Goal: Find specific page/section: Find specific page/section

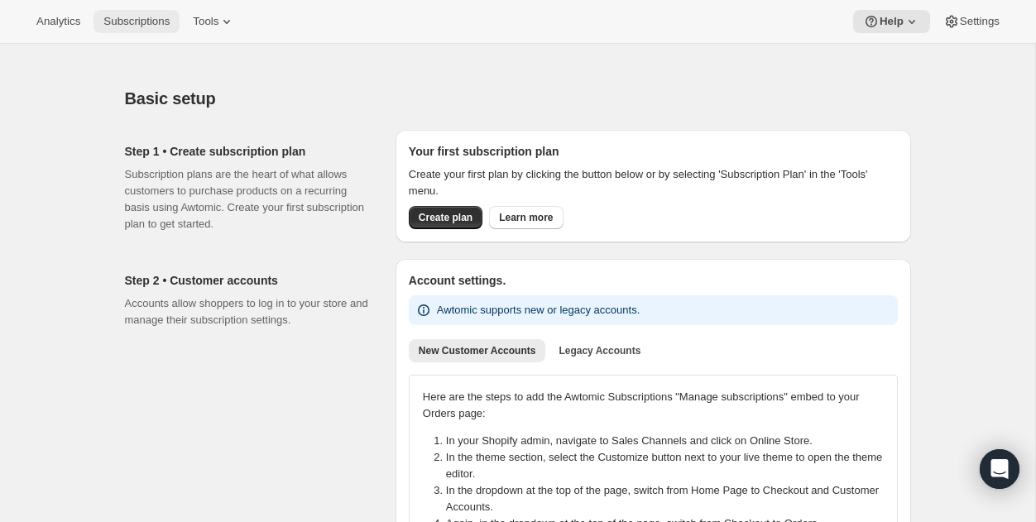
click at [146, 21] on span "Subscriptions" at bounding box center [136, 21] width 66 height 13
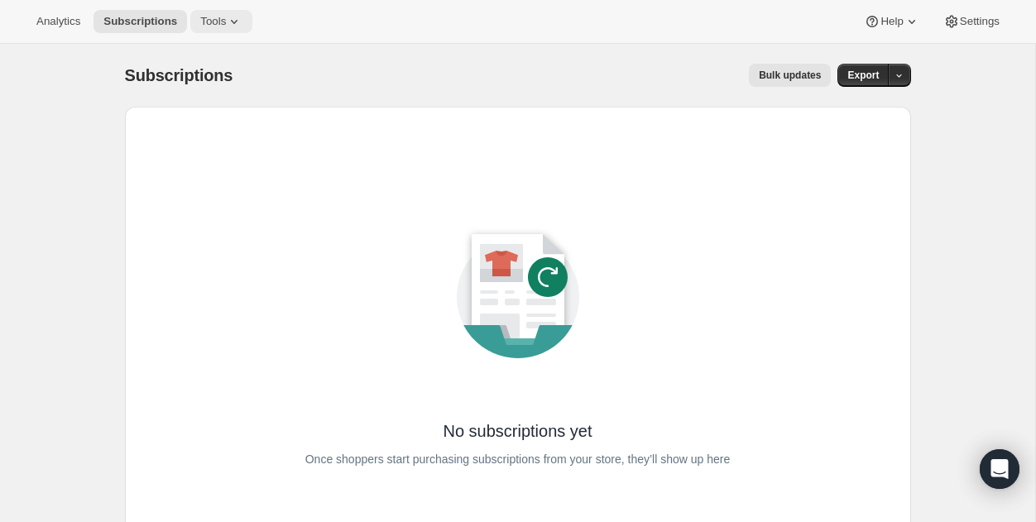
click at [224, 22] on span "Tools" at bounding box center [213, 21] width 26 height 13
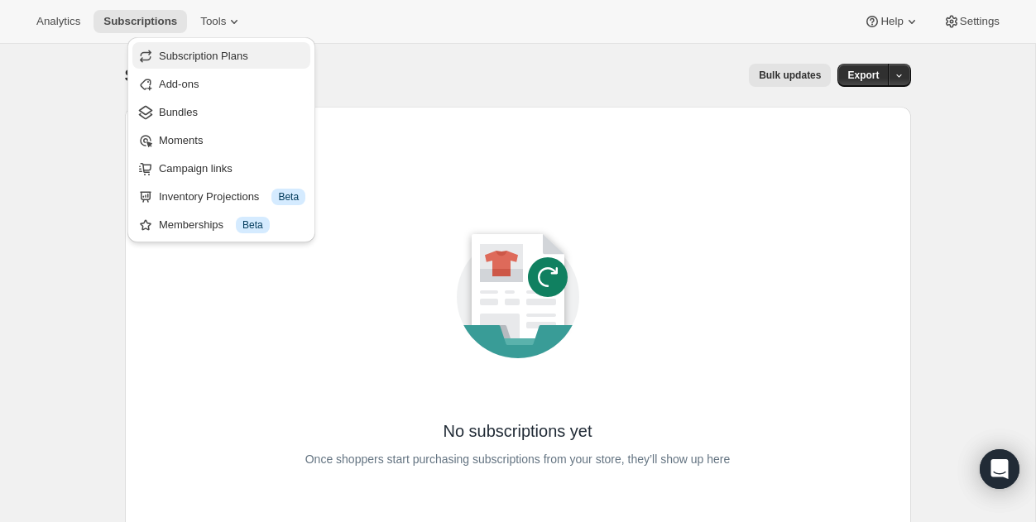
click at [207, 52] on span "Subscription Plans" at bounding box center [203, 56] width 89 height 12
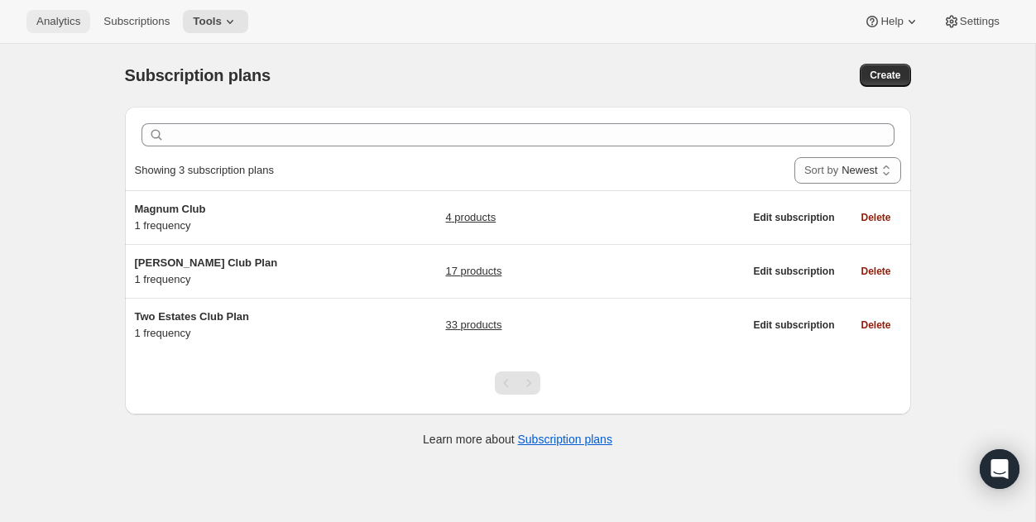
click at [58, 19] on span "Analytics" at bounding box center [58, 21] width 44 height 13
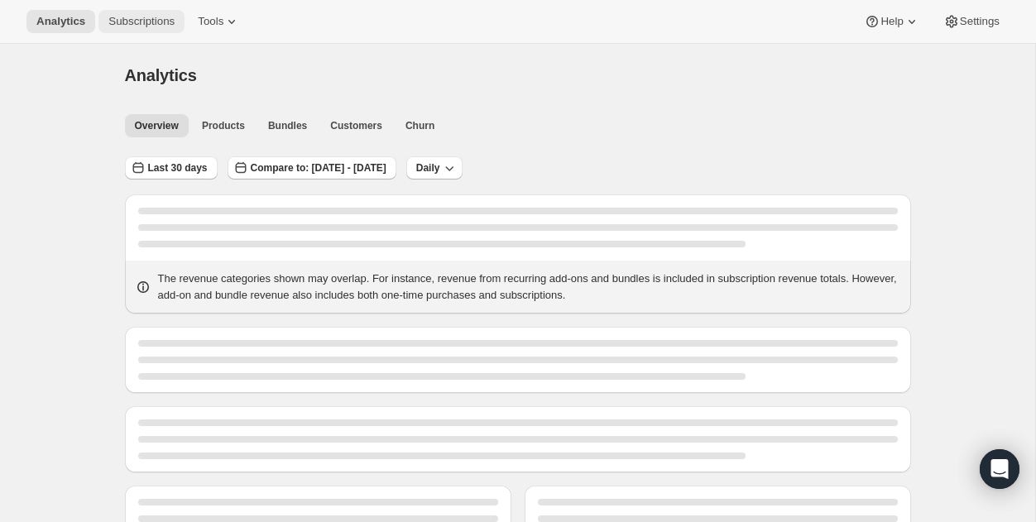
click at [139, 22] on span "Subscriptions" at bounding box center [141, 21] width 66 height 13
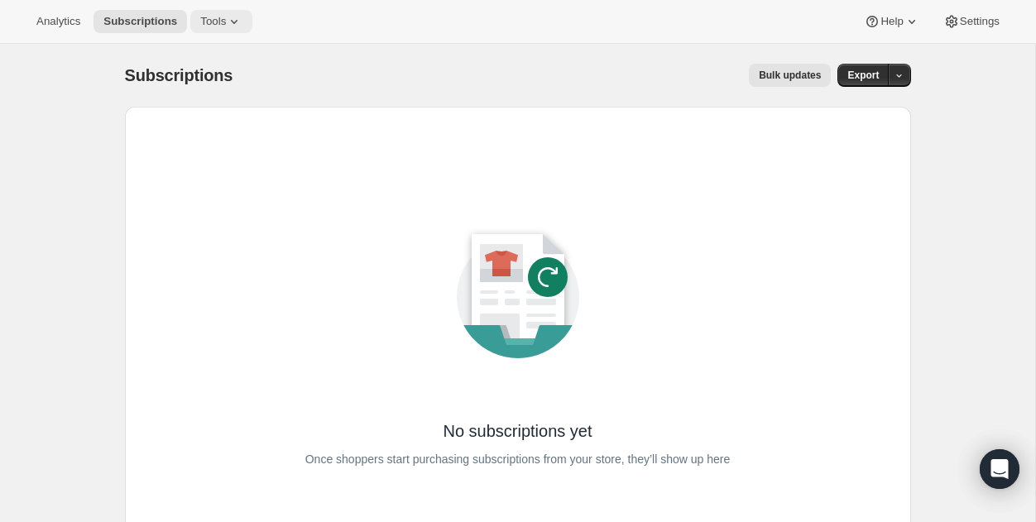
click at [223, 25] on span "Tools" at bounding box center [213, 21] width 26 height 13
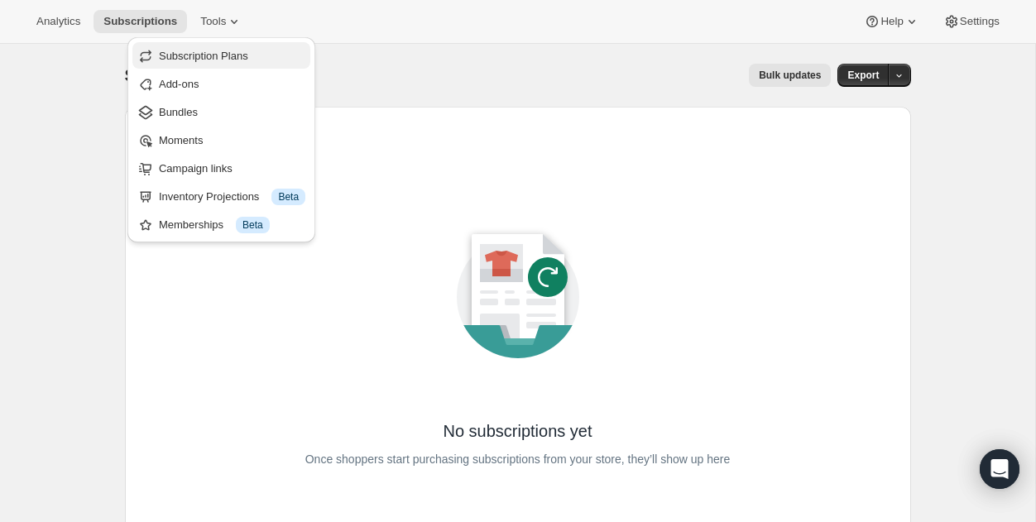
click at [218, 60] on span "Subscription Plans" at bounding box center [203, 56] width 89 height 12
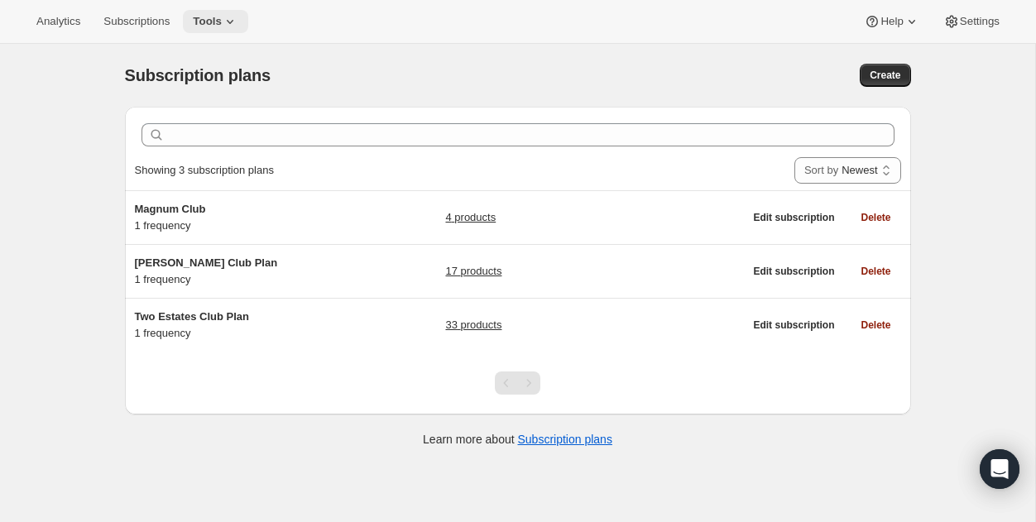
click at [219, 22] on span "Tools" at bounding box center [207, 21] width 29 height 13
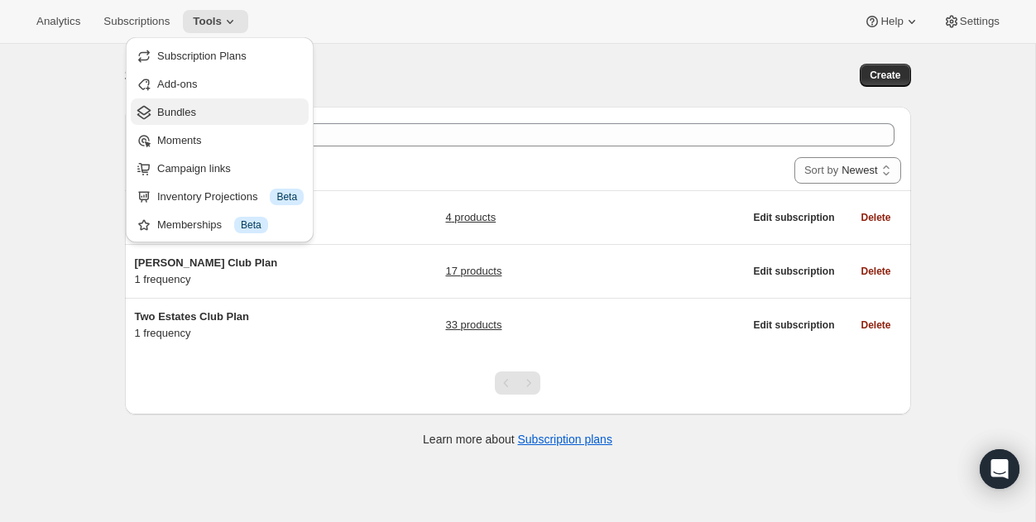
click at [187, 113] on span "Bundles" at bounding box center [176, 112] width 39 height 12
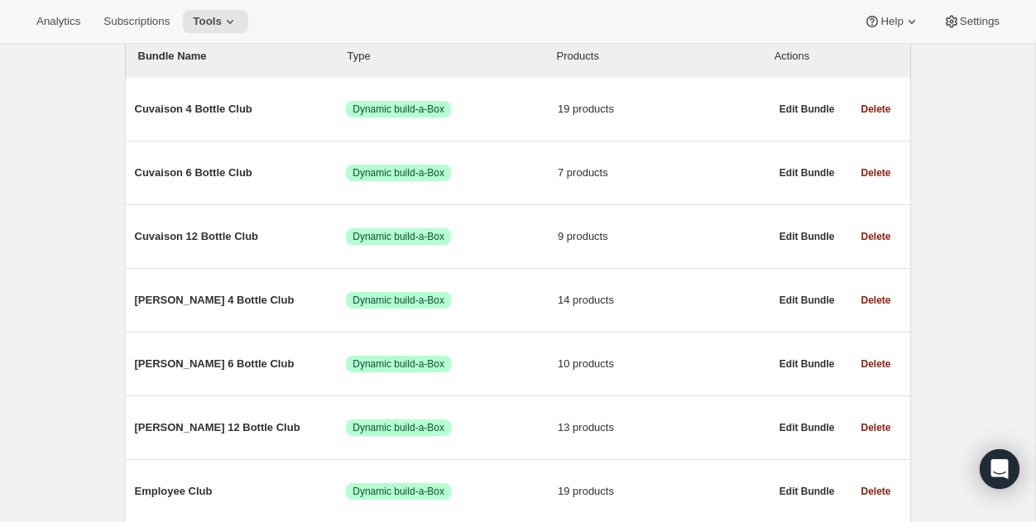
scroll to position [221, 0]
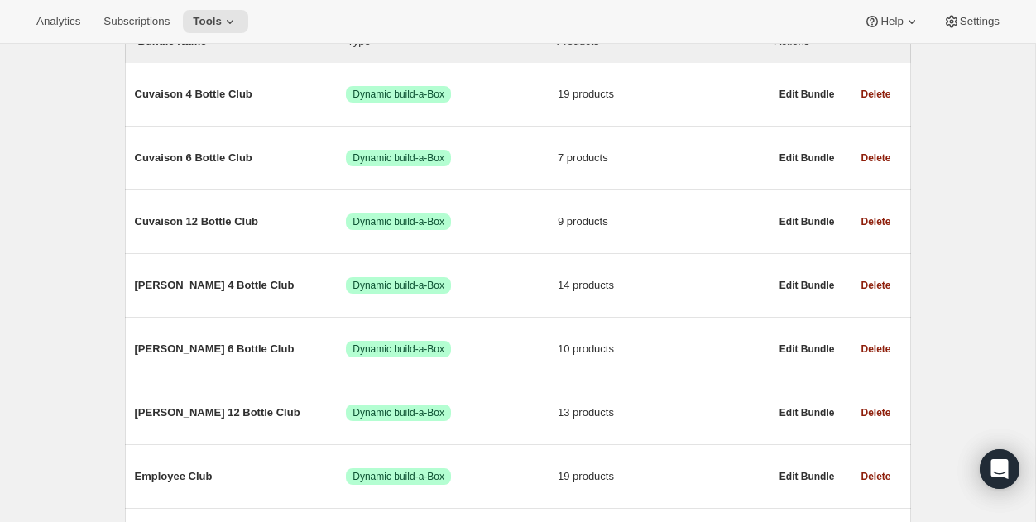
click at [81, 329] on div "Bundles. This page is ready Bundles Create All time Revenue $0.00 Orders 0 Acti…" at bounding box center [517, 261] width 1035 height 876
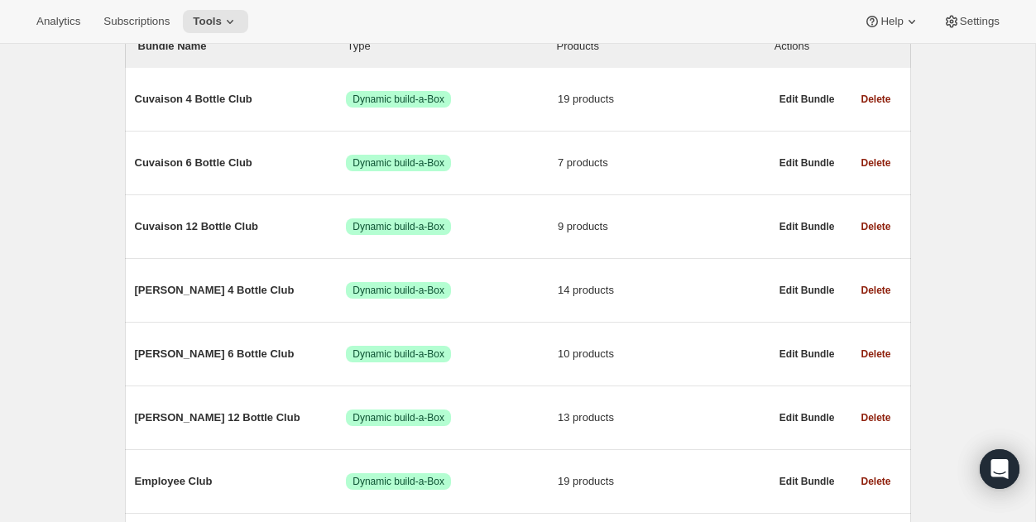
scroll to position [241, 0]
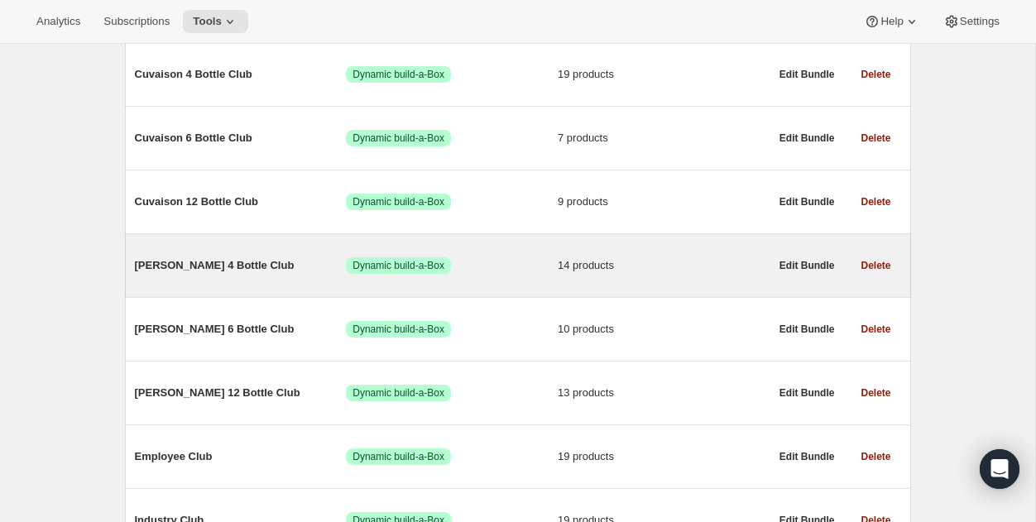
click at [184, 267] on span "[PERSON_NAME] 4 Bottle Club" at bounding box center [241, 265] width 212 height 17
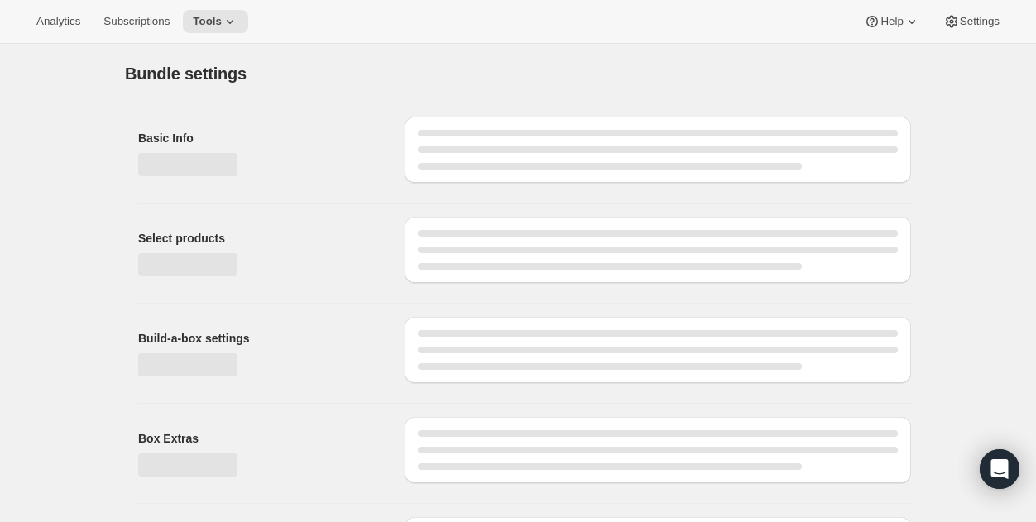
type input "[PERSON_NAME] 4 Bottle Club"
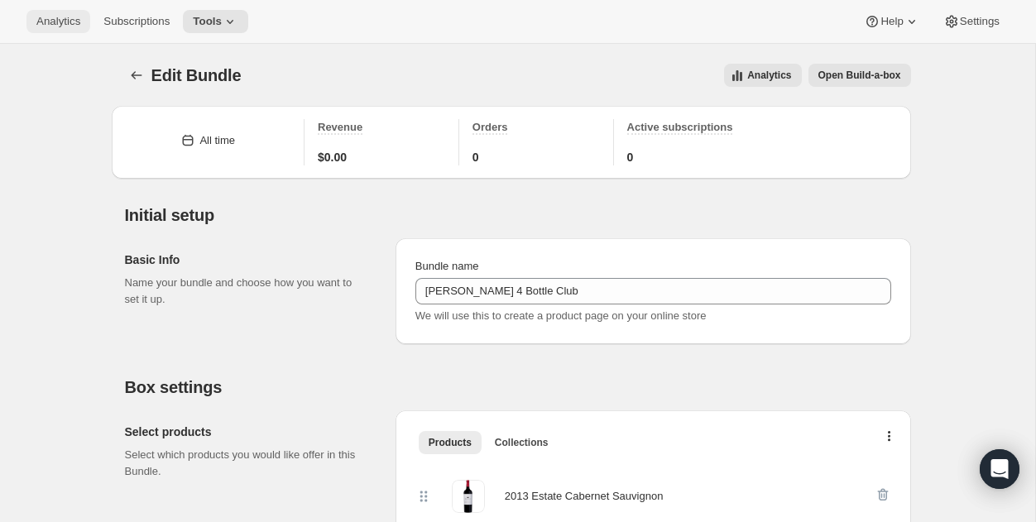
click at [65, 27] on span "Analytics" at bounding box center [58, 21] width 44 height 13
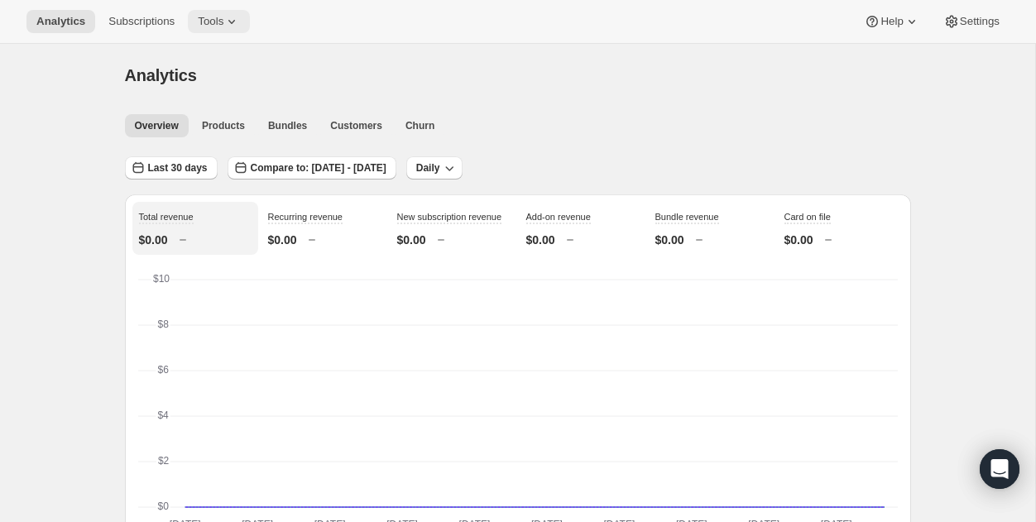
click at [232, 25] on icon at bounding box center [231, 21] width 17 height 17
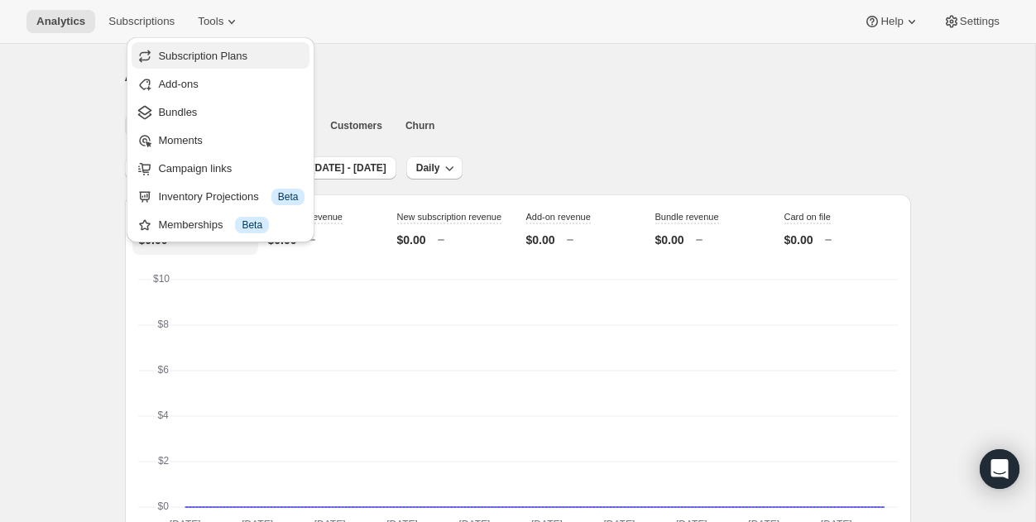
click at [205, 59] on span "Subscription Plans" at bounding box center [202, 56] width 89 height 12
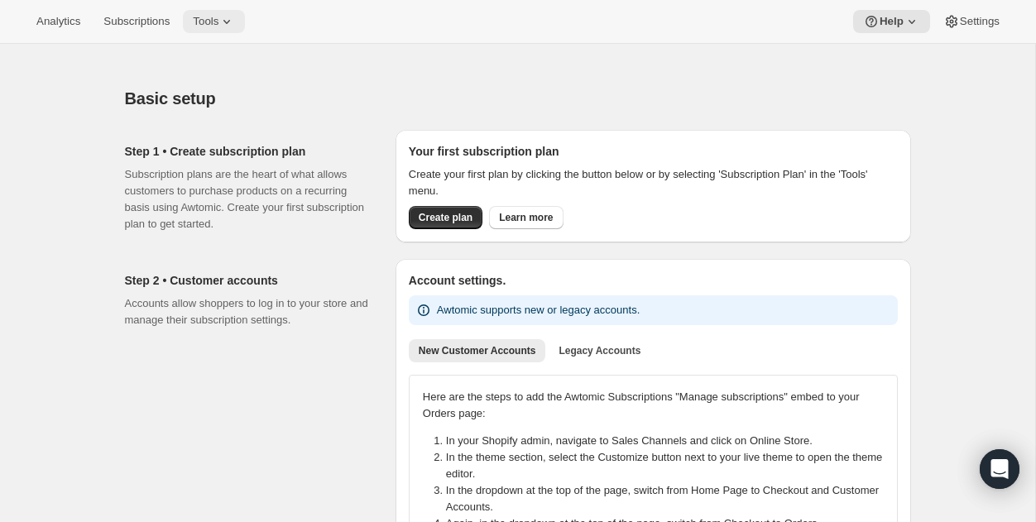
click at [234, 19] on icon at bounding box center [227, 21] width 17 height 17
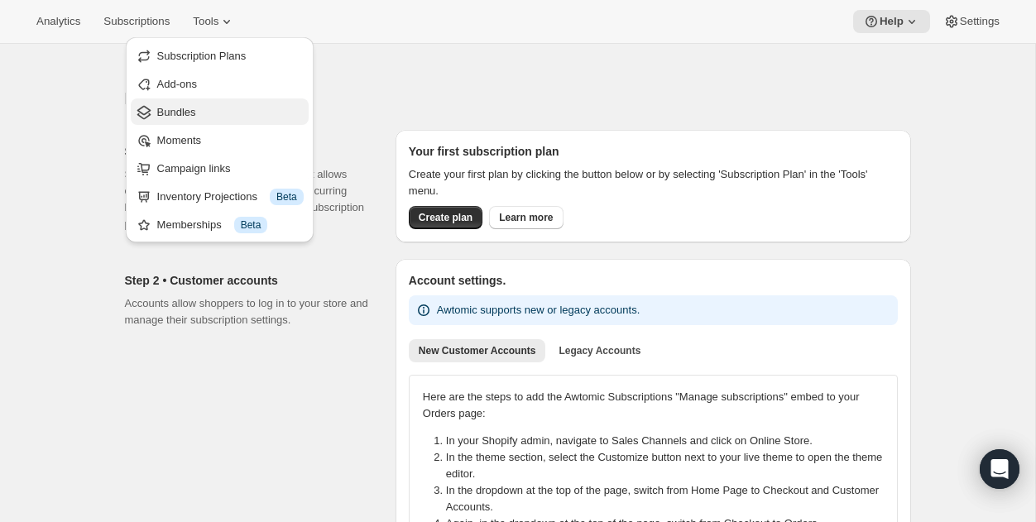
click at [223, 108] on span "Bundles" at bounding box center [230, 112] width 146 height 17
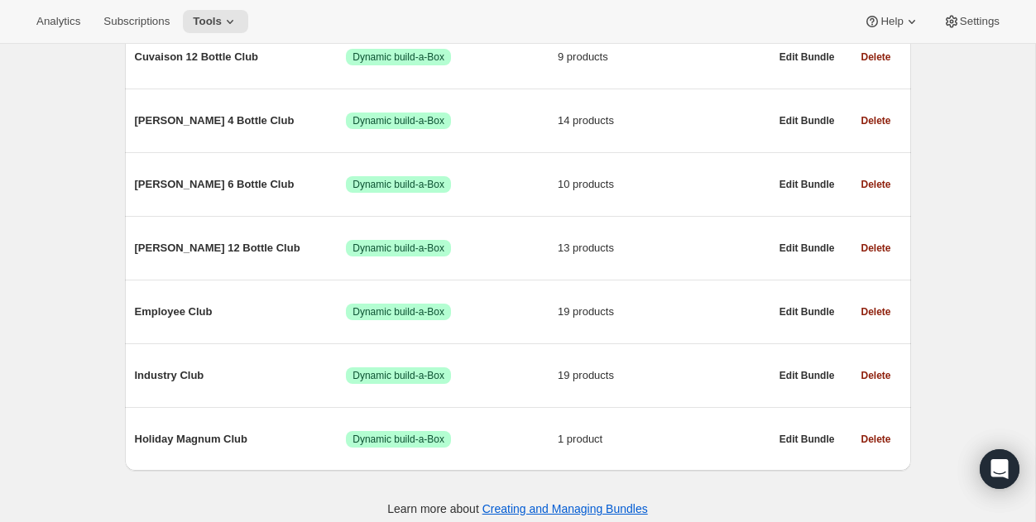
scroll to position [401, 0]
